Goal: Task Accomplishment & Management: Complete application form

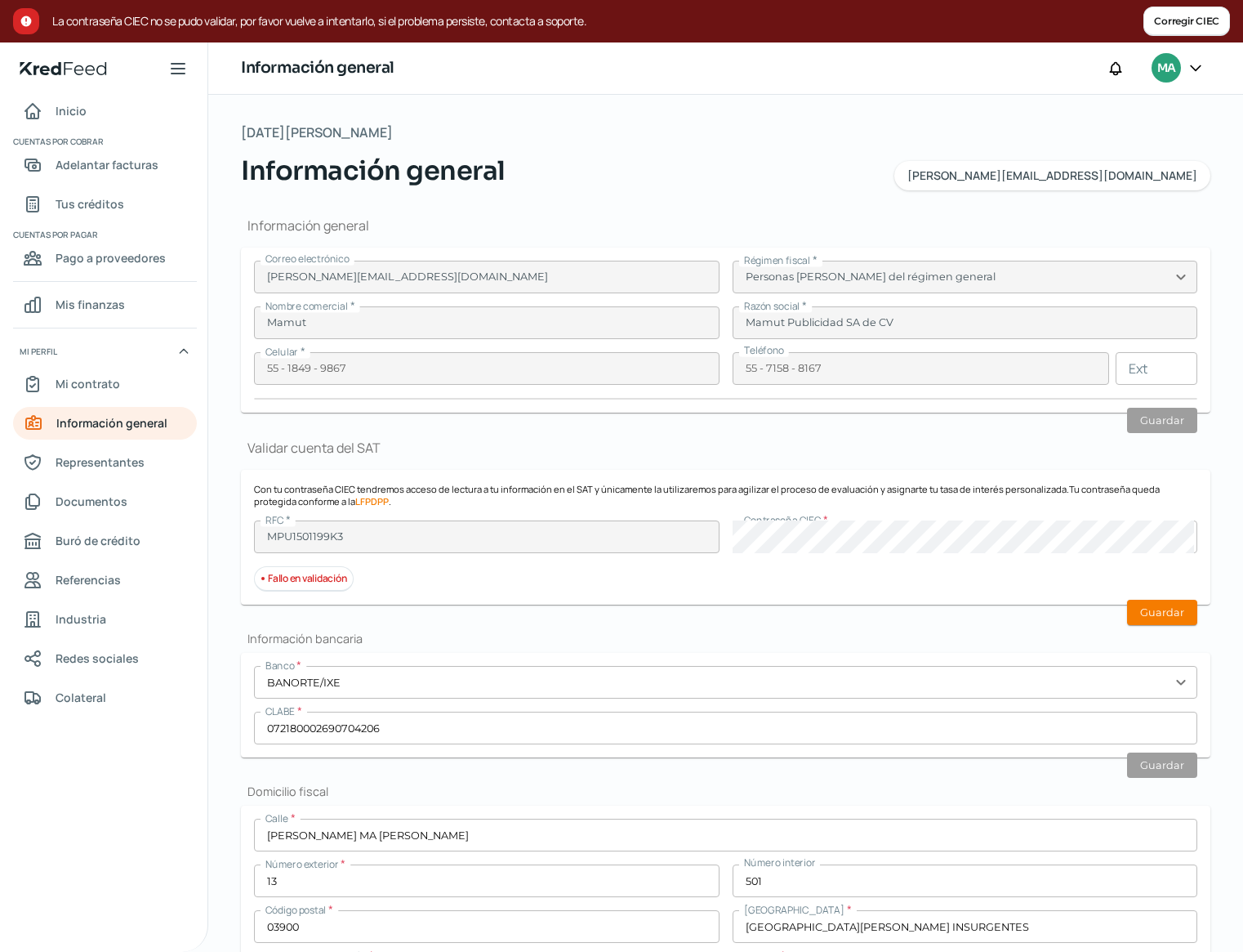
click at [1188, 24] on button "Corregir CIEC" at bounding box center [1187, 21] width 87 height 30
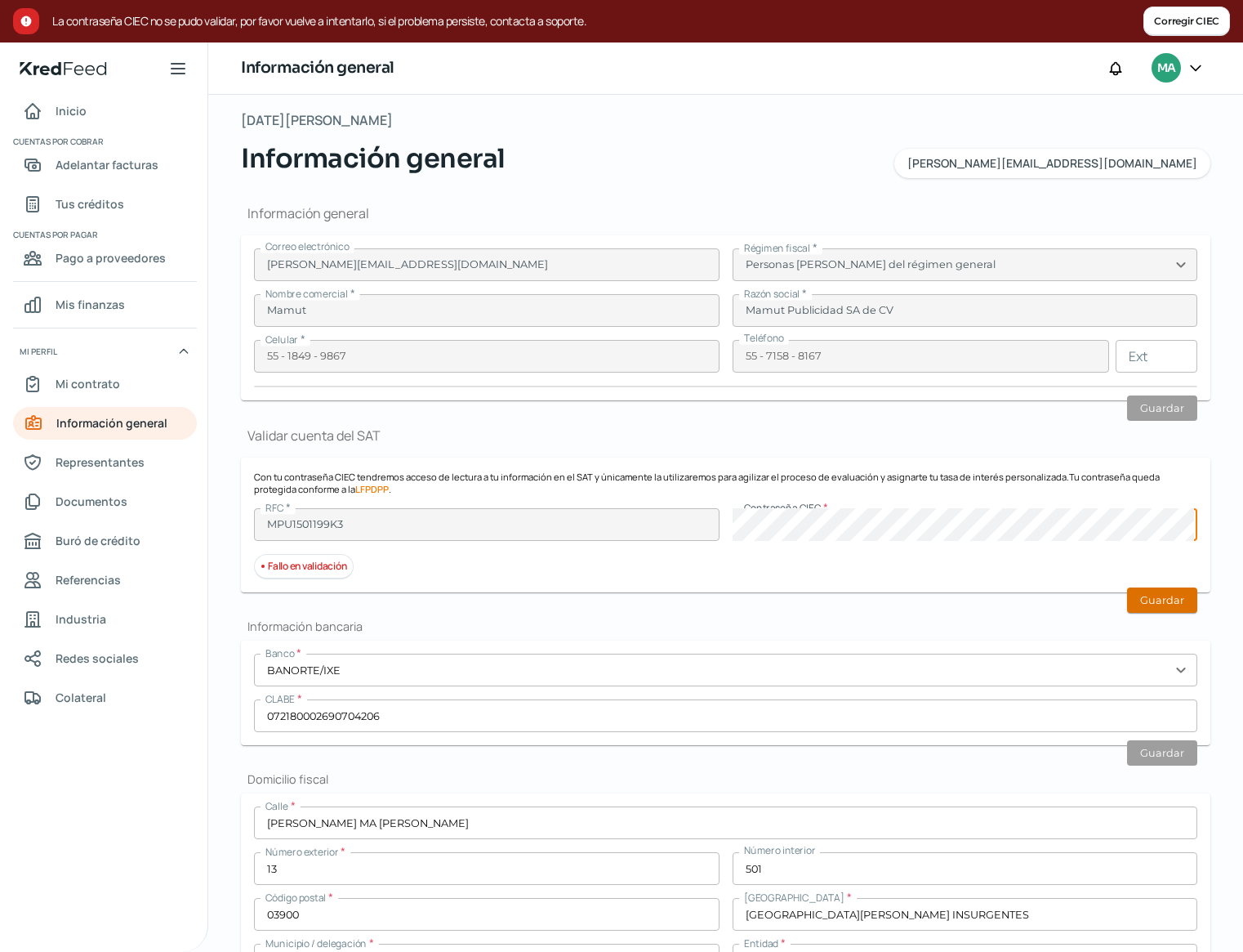
click at [1161, 594] on button "Guardar" at bounding box center [1162, 600] width 70 height 25
click at [1168, 22] on button "Corregir CIEC" at bounding box center [1187, 21] width 87 height 30
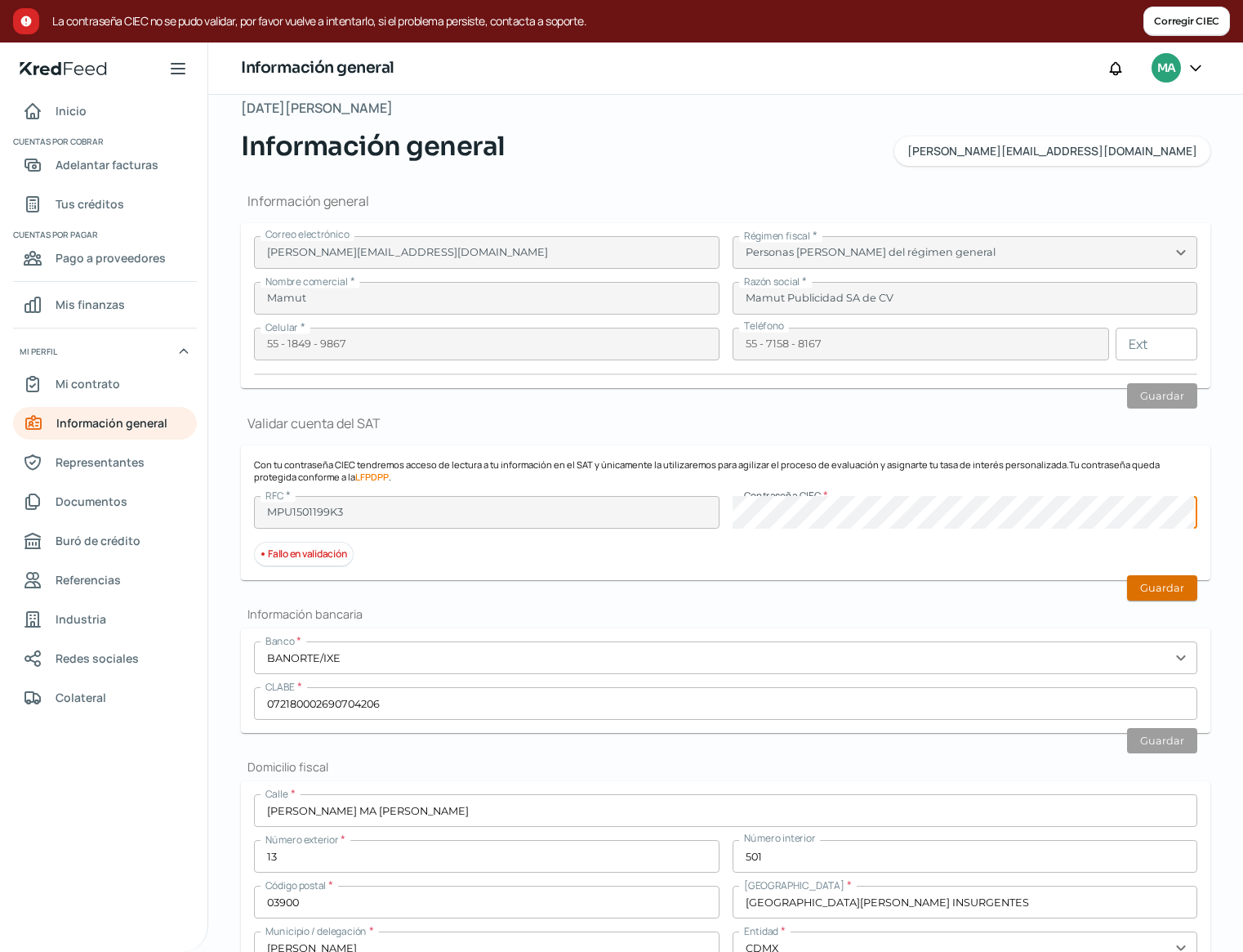
click at [1144, 582] on button "Guardar" at bounding box center [1162, 588] width 70 height 25
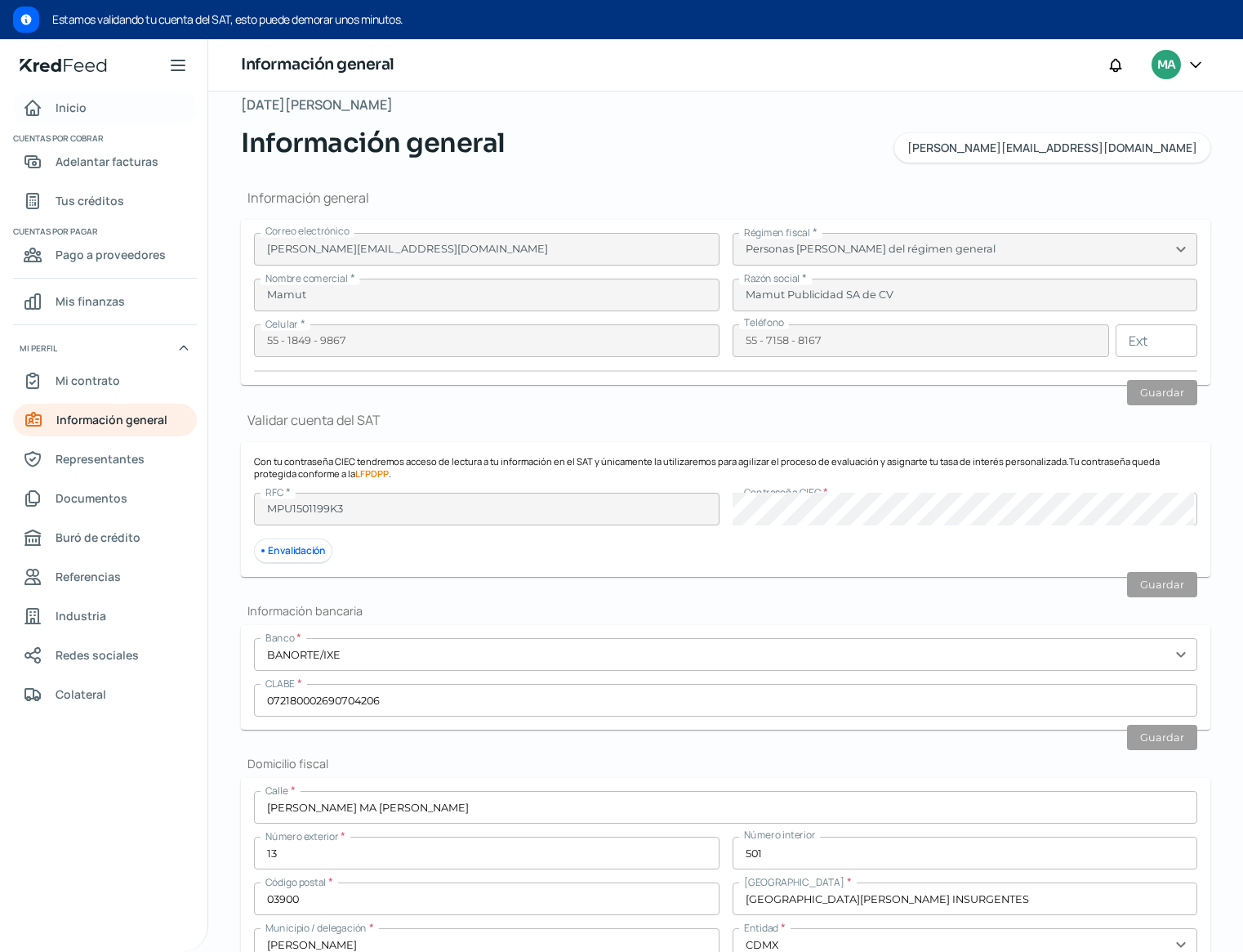
click at [65, 107] on span "Inicio" at bounding box center [71, 107] width 31 height 21
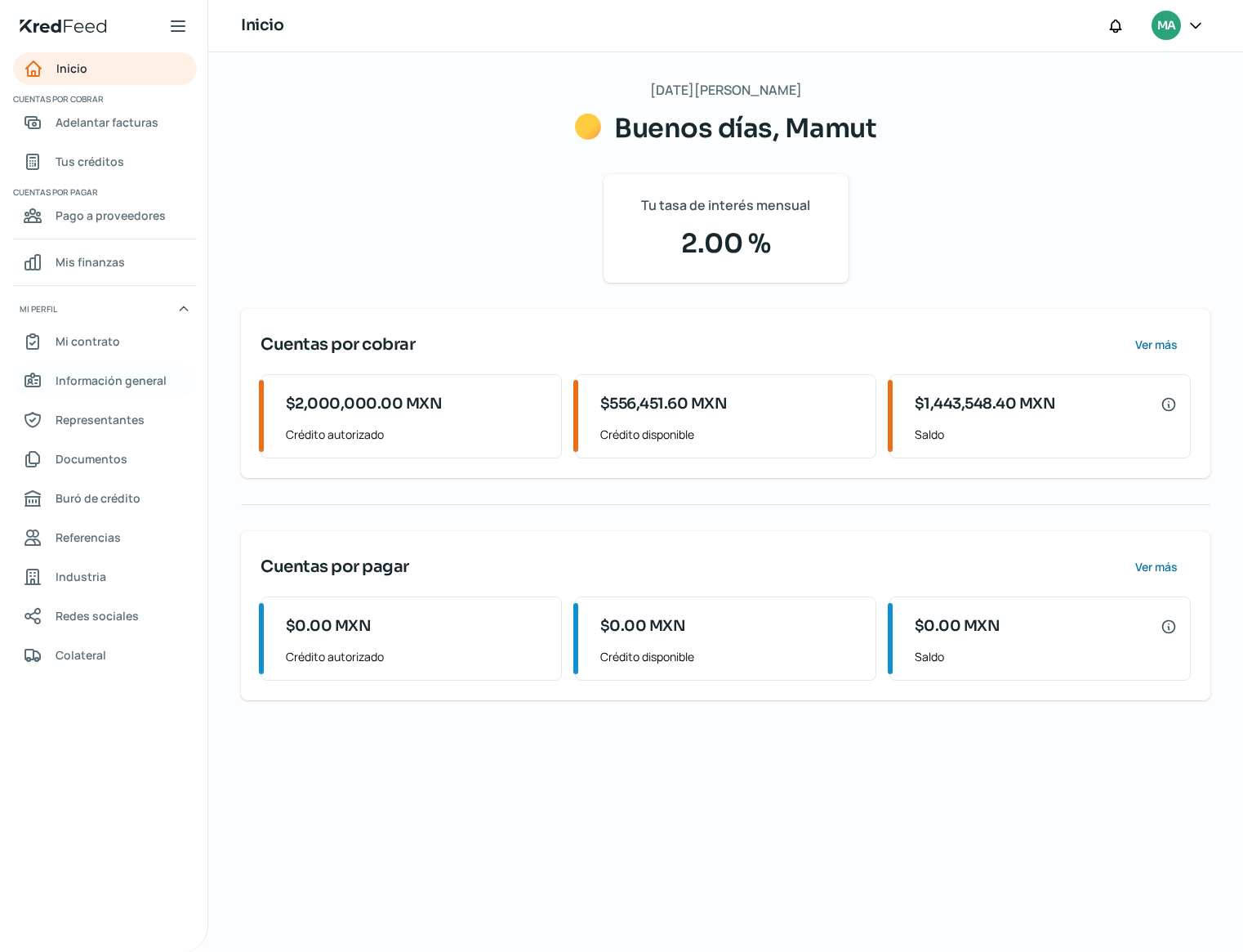
click at [86, 373] on span "Información general" at bounding box center [111, 380] width 111 height 21
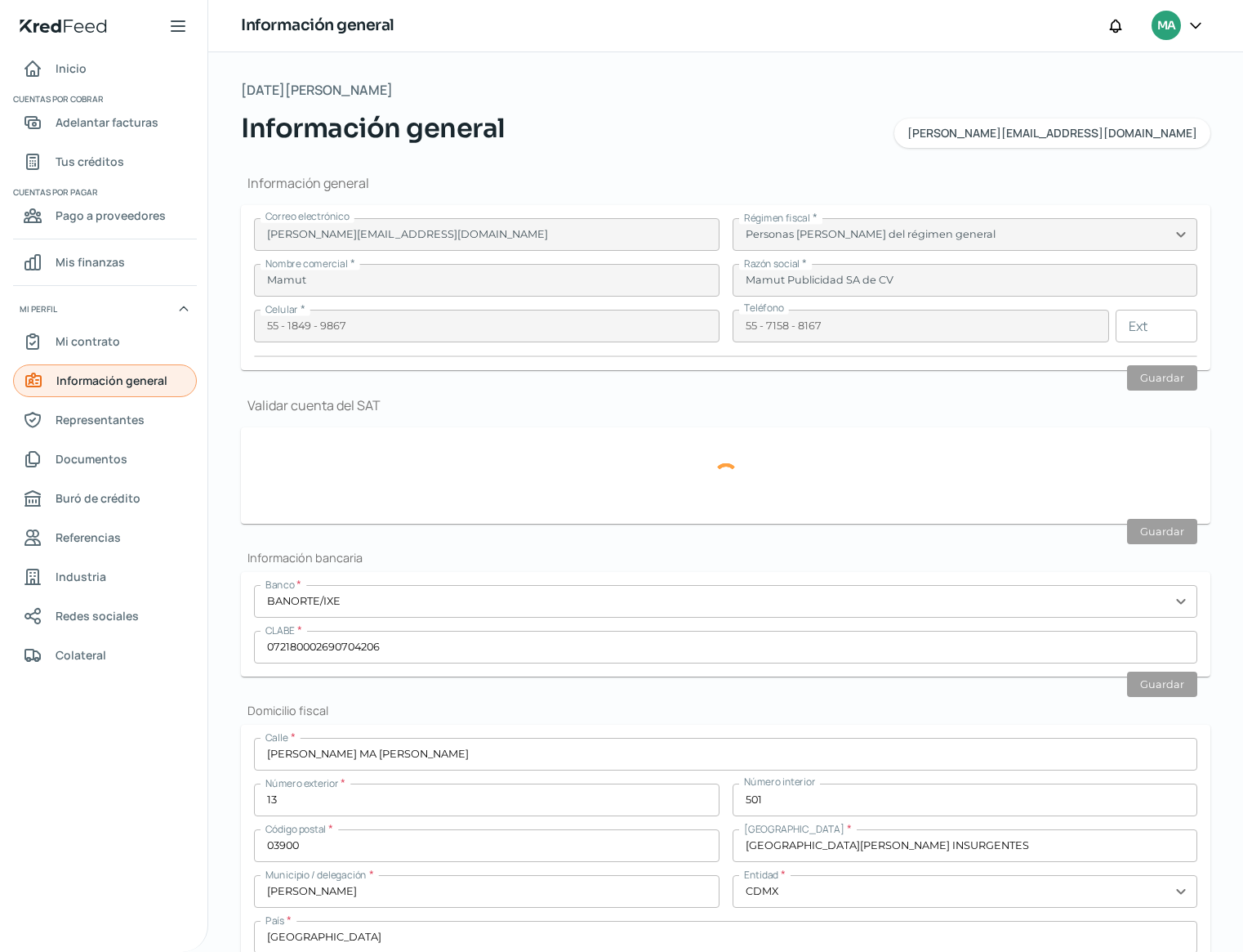
type input "MPU1501199K3"
type input "[PERSON_NAME] MA [PERSON_NAME]"
type input "13"
type input "501"
type input "03900"
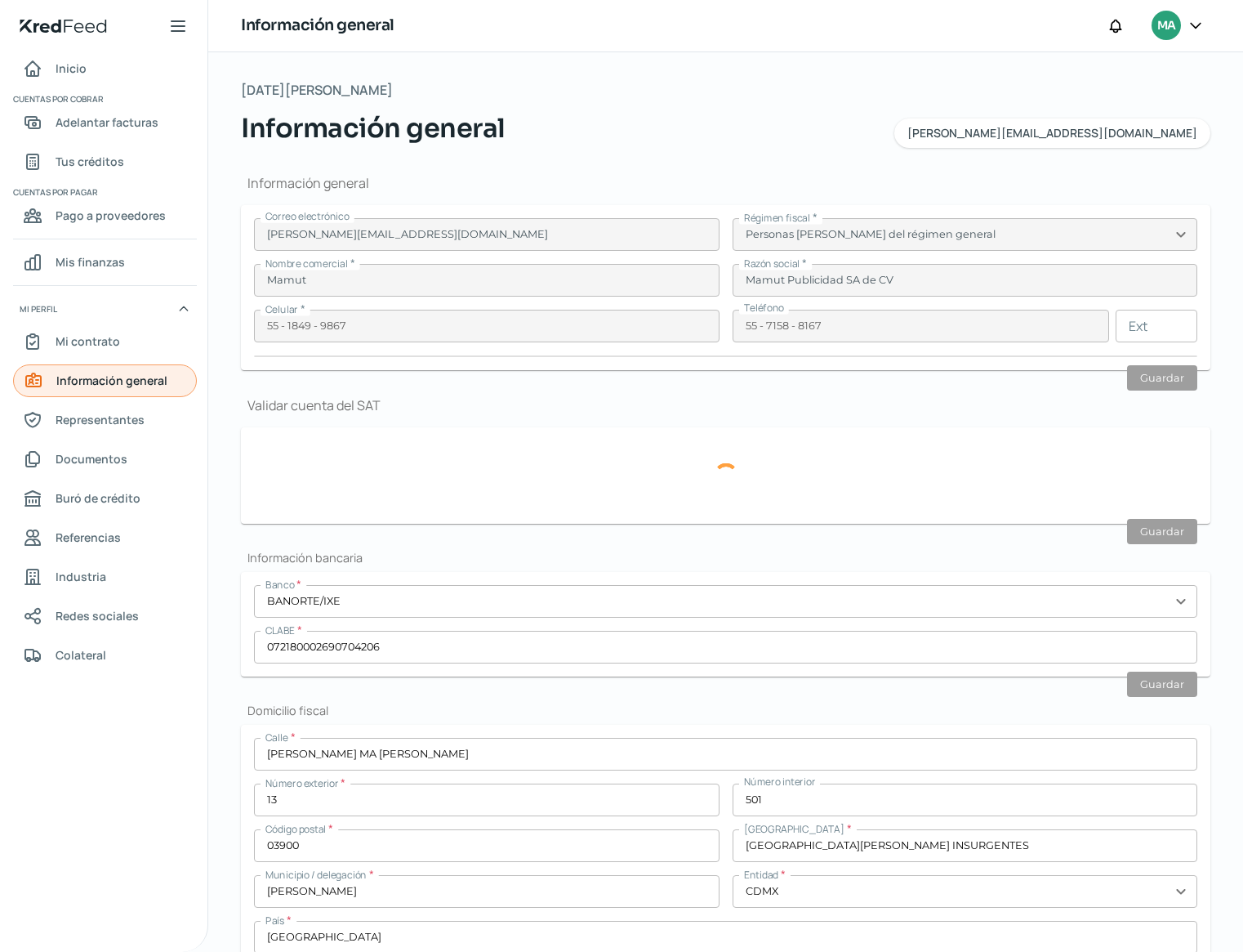
type input "[GEOGRAPHIC_DATA][PERSON_NAME] INSURGENTES"
type input "[PERSON_NAME]"
type input "CDMX"
type input "[GEOGRAPHIC_DATA]"
type input "3"
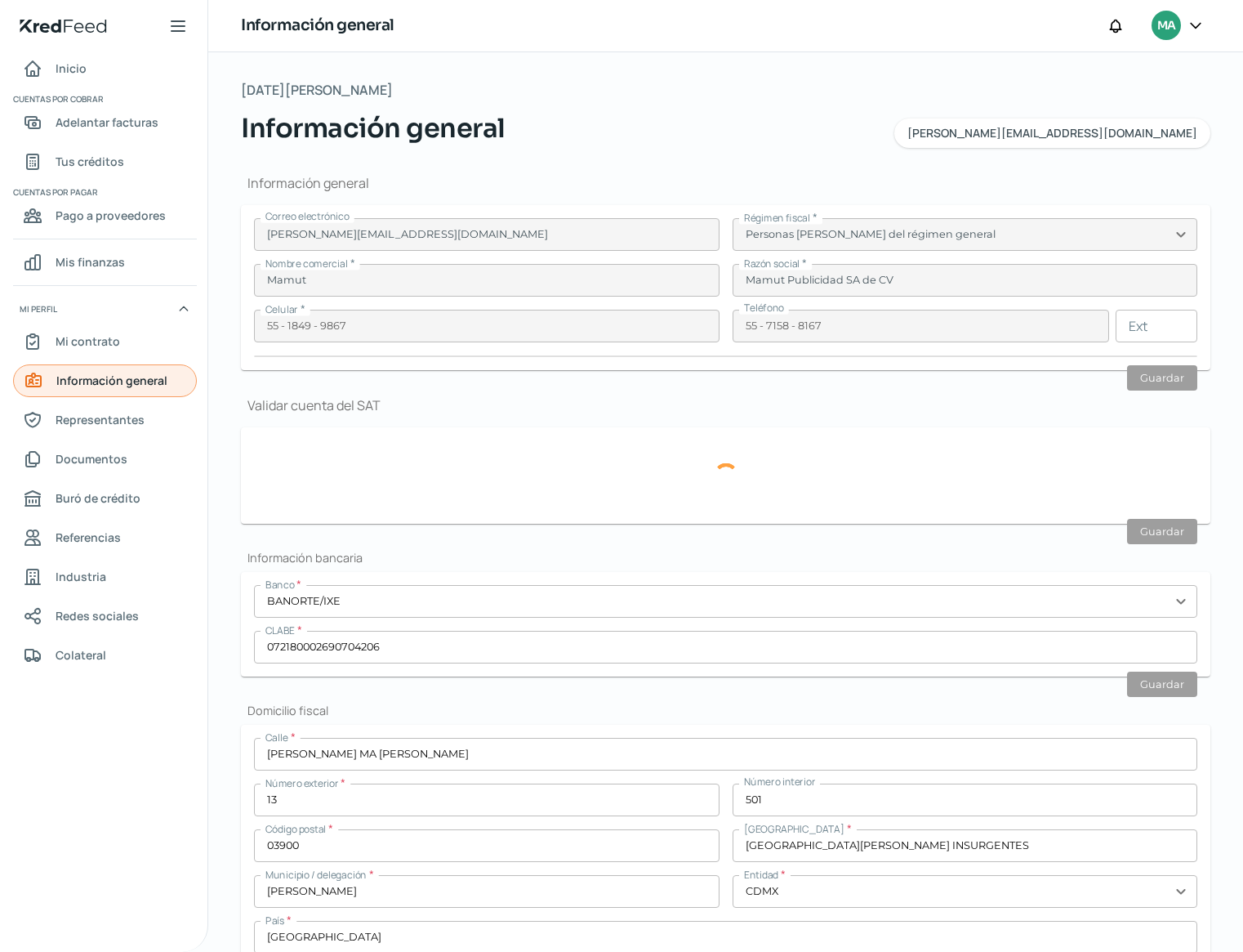
type input "8"
type input "Rentada"
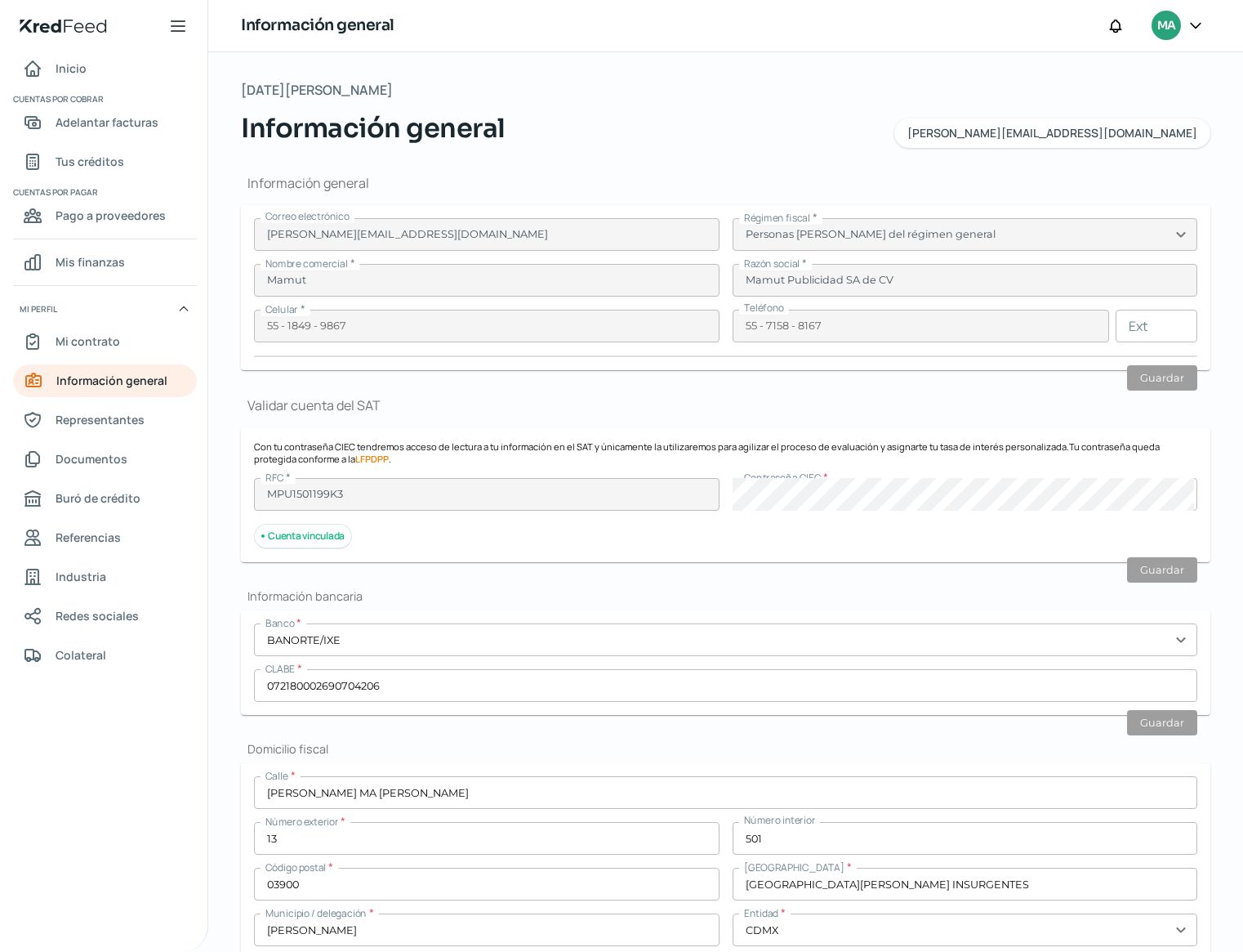
click at [751, 566] on div "Información general Correo electrónico [PERSON_NAME][EMAIL_ADDRESS][DOMAIN_NAME…" at bounding box center [726, 840] width 970 height 1384
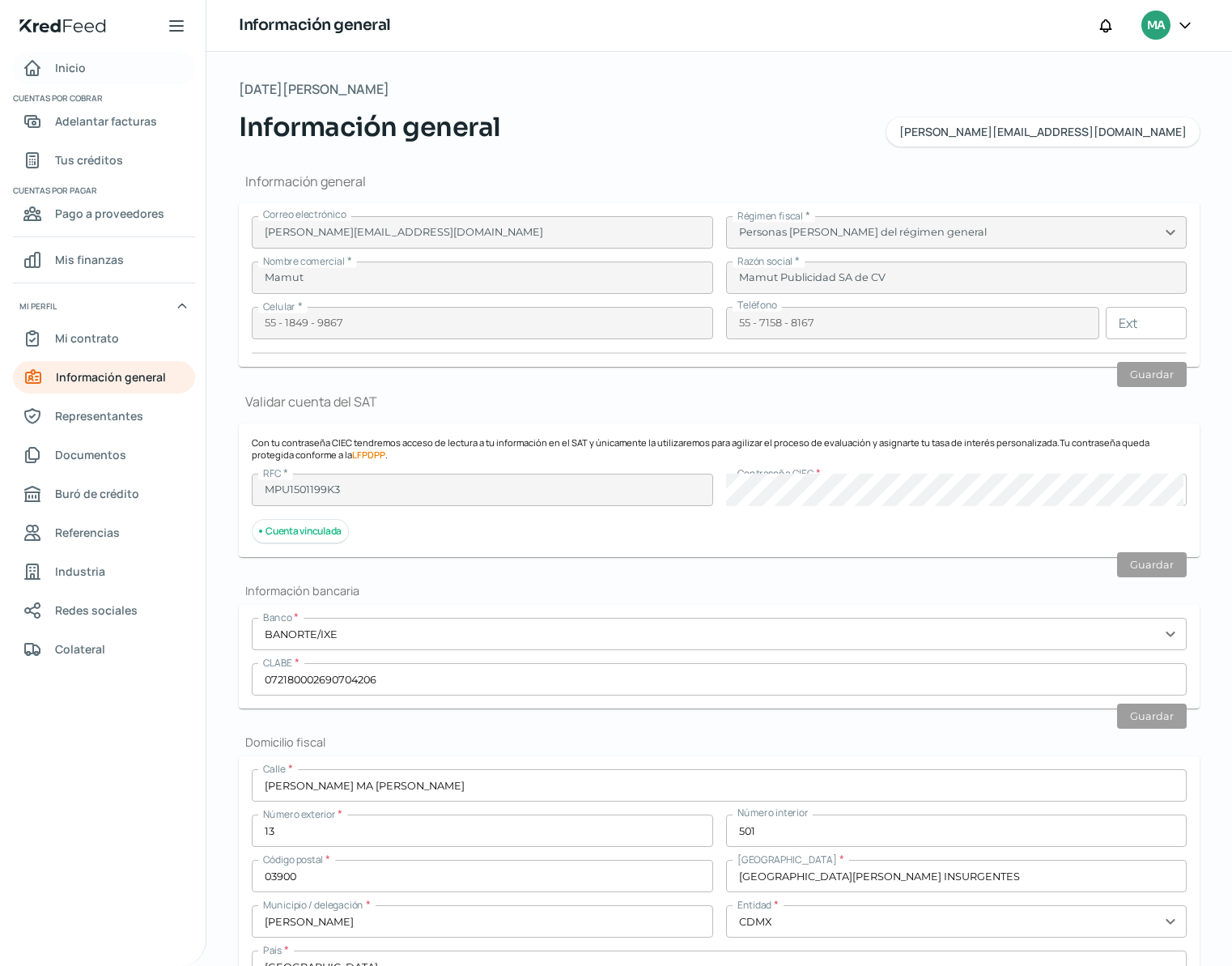
click at [74, 75] on span "Inicio" at bounding box center [70, 68] width 31 height 20
